Goal: Task Accomplishment & Management: Manage account settings

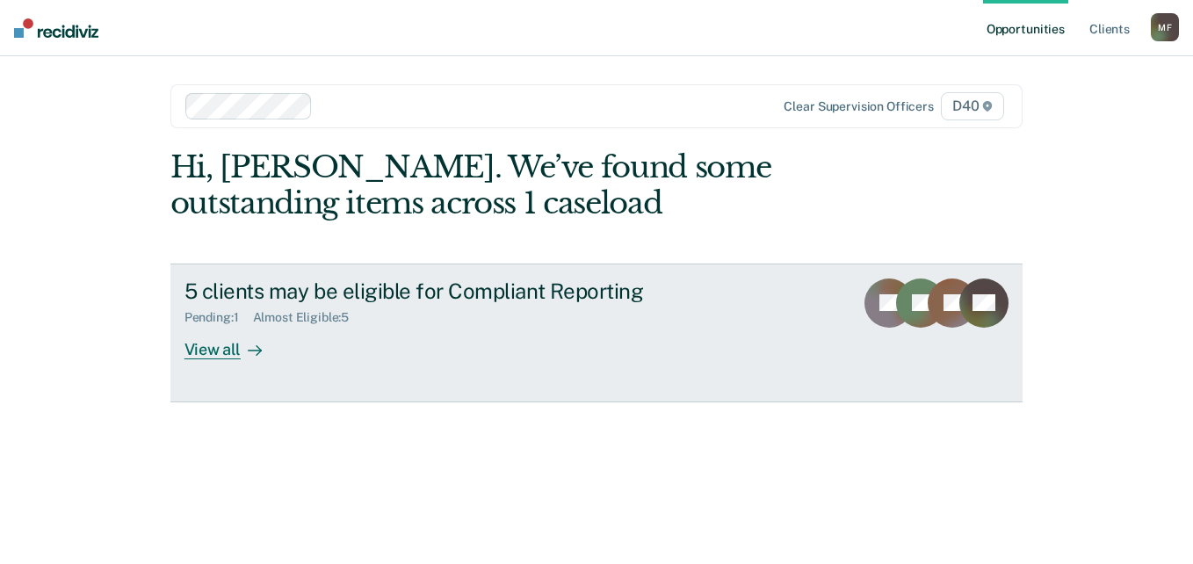
click at [552, 329] on div "5 clients may be eligible for Compliant Reporting Pending : 1 Almost Eligible :…" at bounding box center [513, 318] width 659 height 81
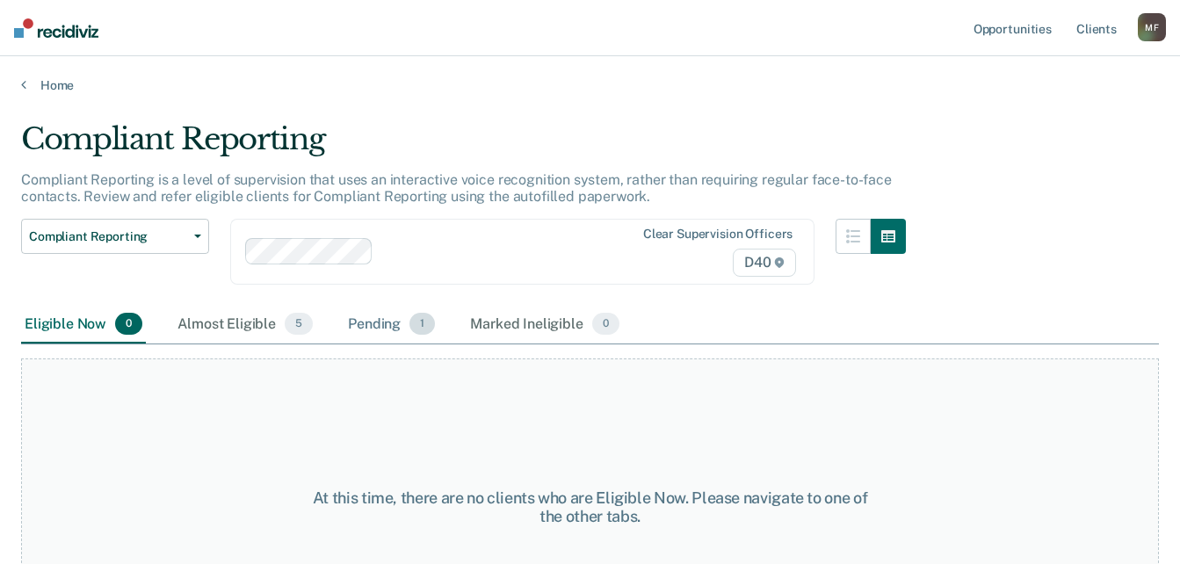
click at [413, 319] on span "1" at bounding box center [421, 324] width 25 height 23
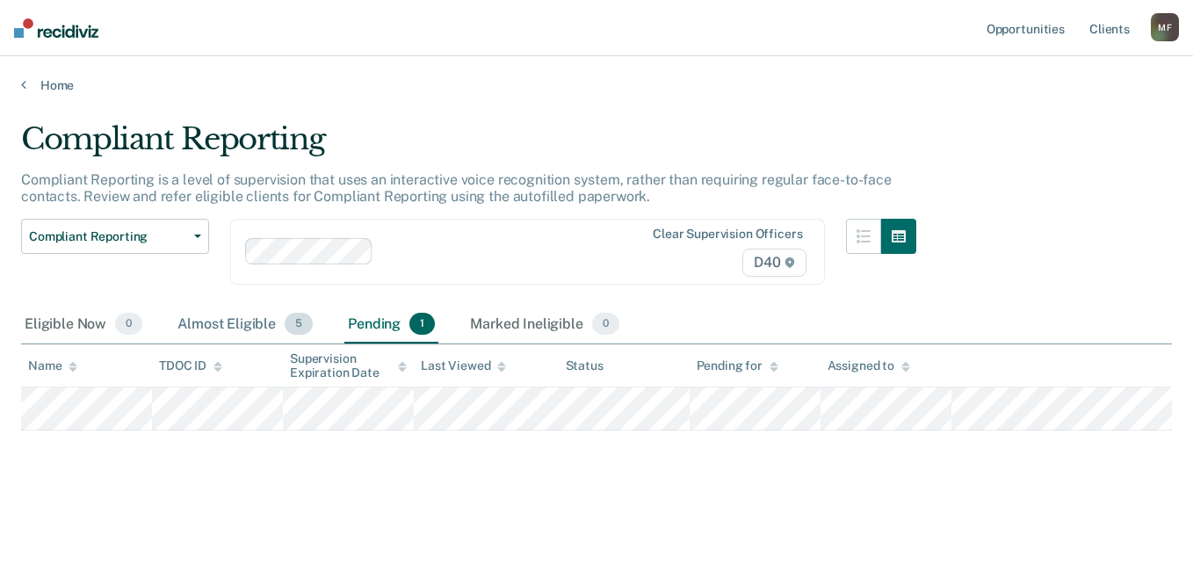
click at [232, 319] on div "Almost Eligible 5" at bounding box center [245, 325] width 142 height 39
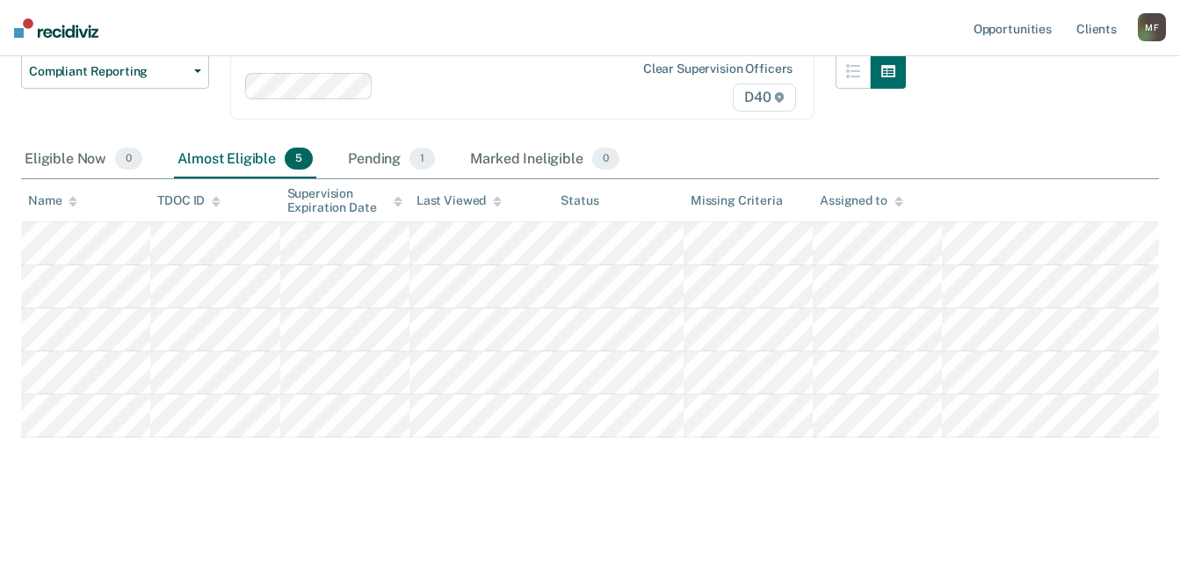
scroll to position [85, 0]
